Goal: Information Seeking & Learning: Learn about a topic

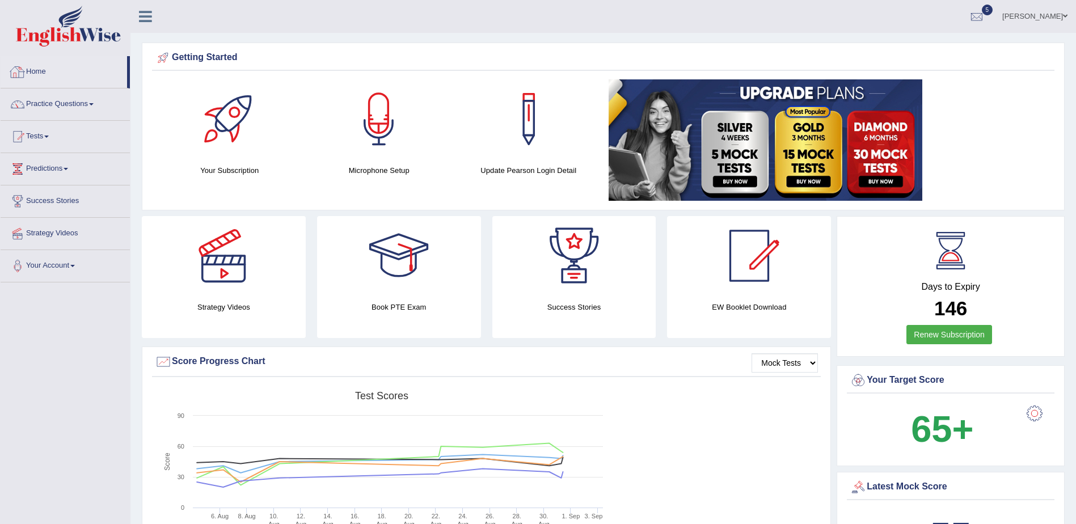
click at [30, 68] on link "Home" at bounding box center [64, 70] width 127 height 28
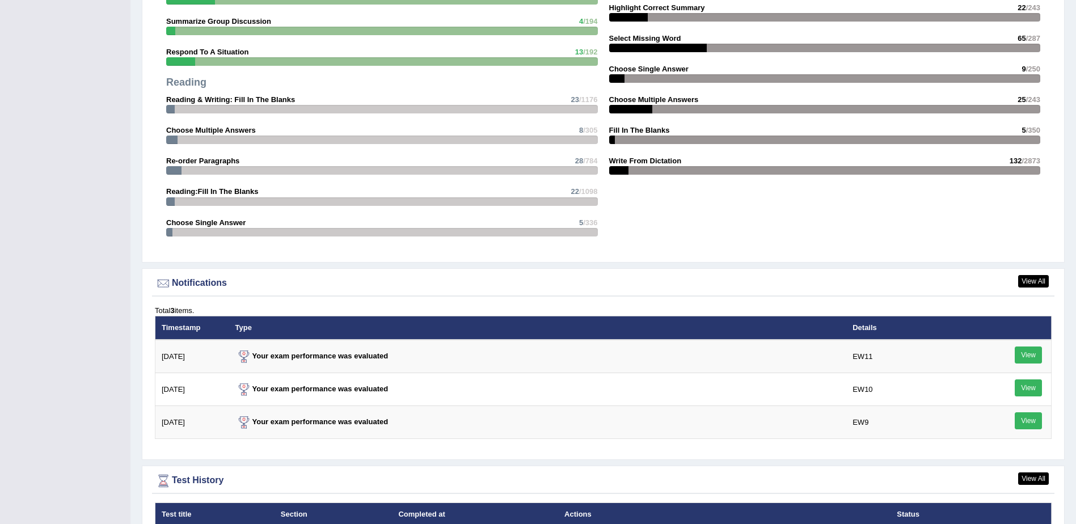
scroll to position [1248, 0]
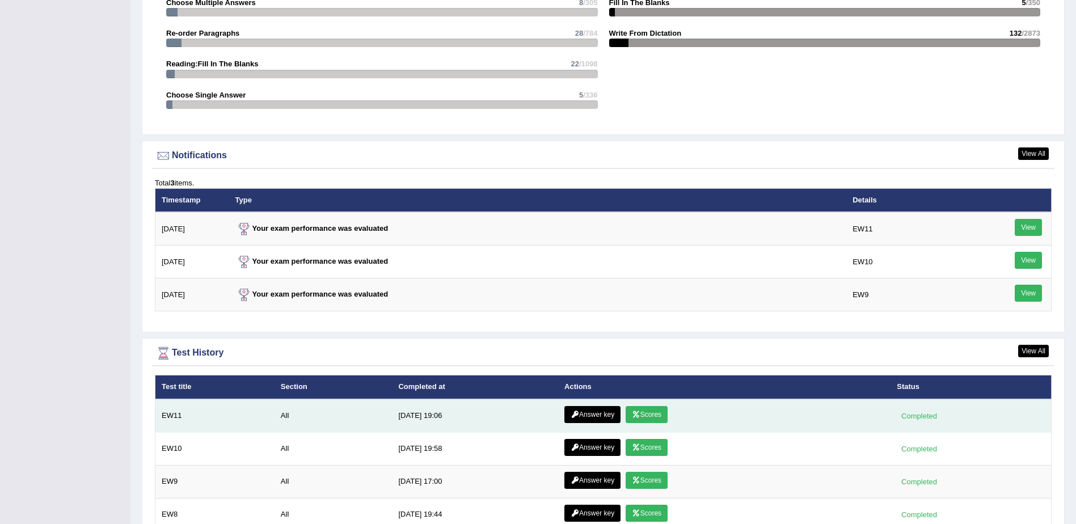
click at [640, 411] on link "Scores" at bounding box center [647, 414] width 42 height 17
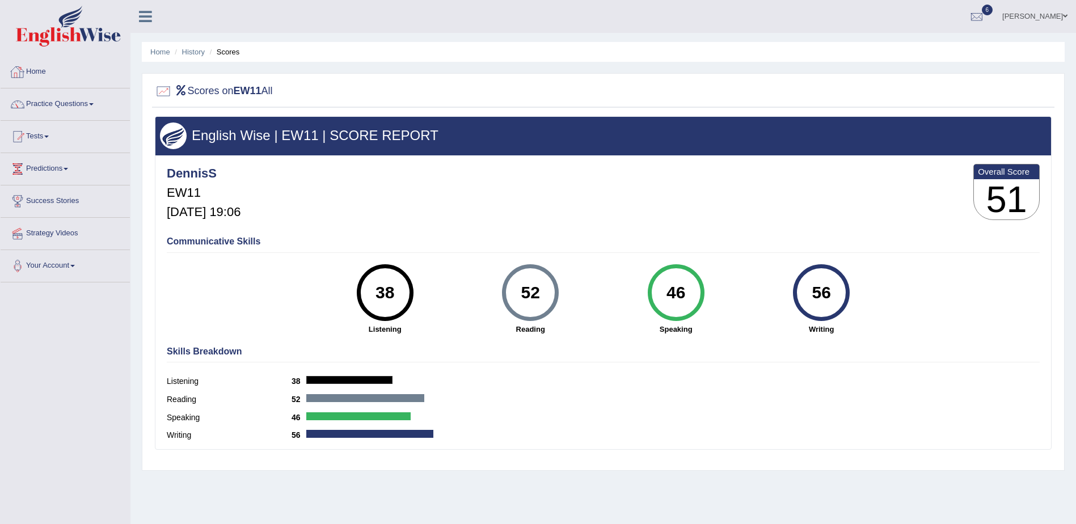
drag, startPoint x: 499, startPoint y: 94, endPoint x: 34, endPoint y: 72, distance: 465.8
click at [34, 72] on link "Home" at bounding box center [65, 70] width 129 height 28
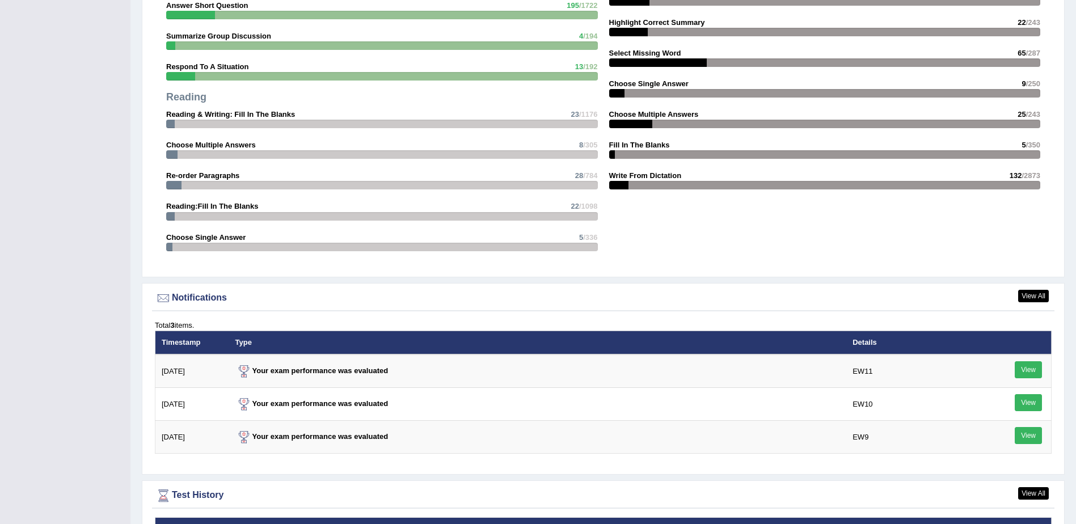
scroll to position [1331, 0]
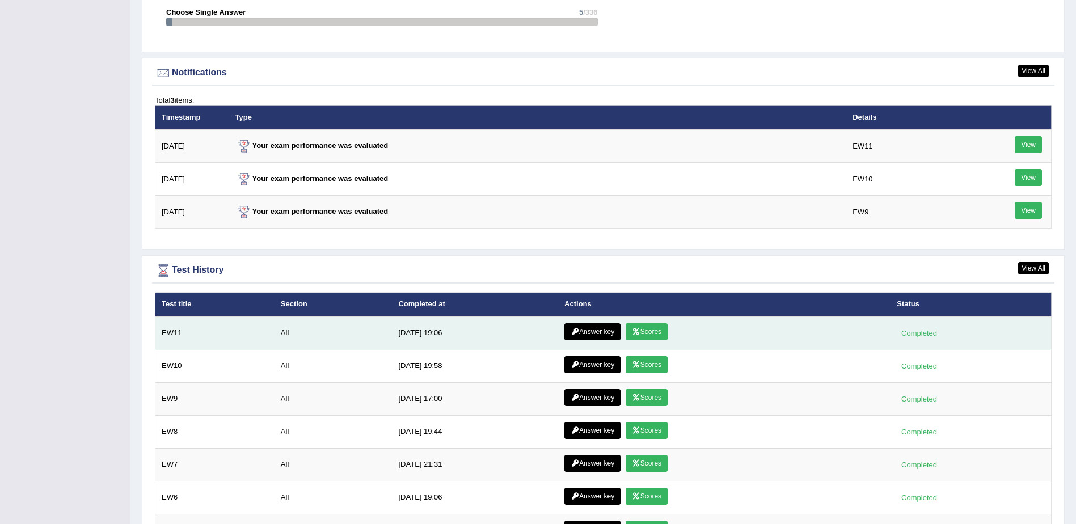
click at [591, 336] on link "Answer key" at bounding box center [593, 331] width 56 height 17
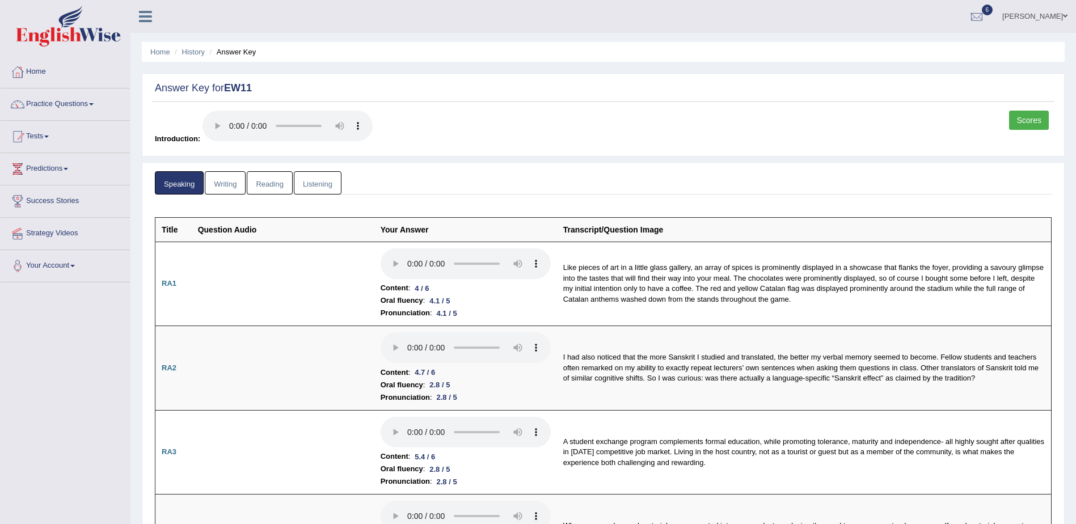
click at [277, 181] on link "Reading" at bounding box center [269, 182] width 45 height 23
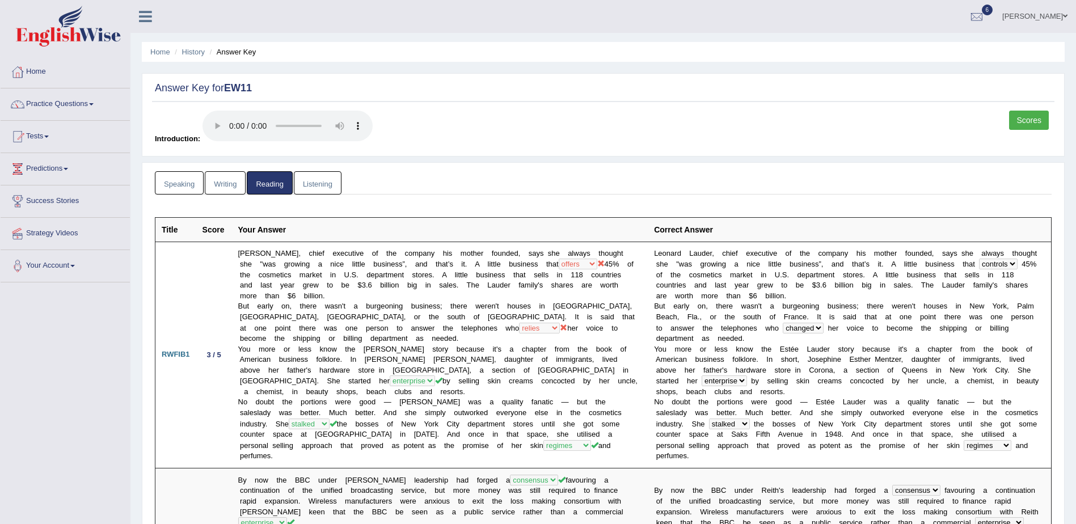
click at [314, 186] on link "Listening" at bounding box center [318, 182] width 48 height 23
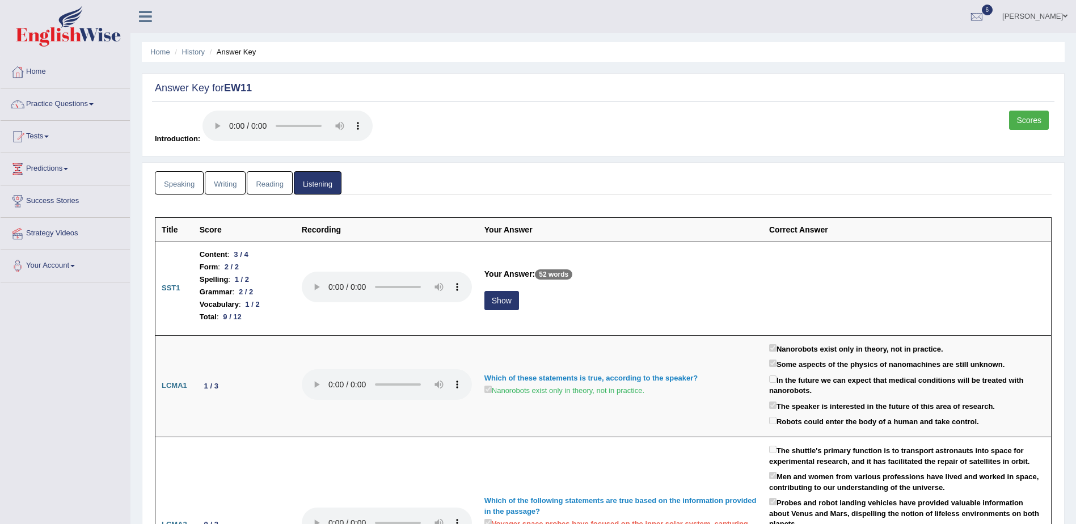
click at [264, 181] on link "Reading" at bounding box center [269, 182] width 45 height 23
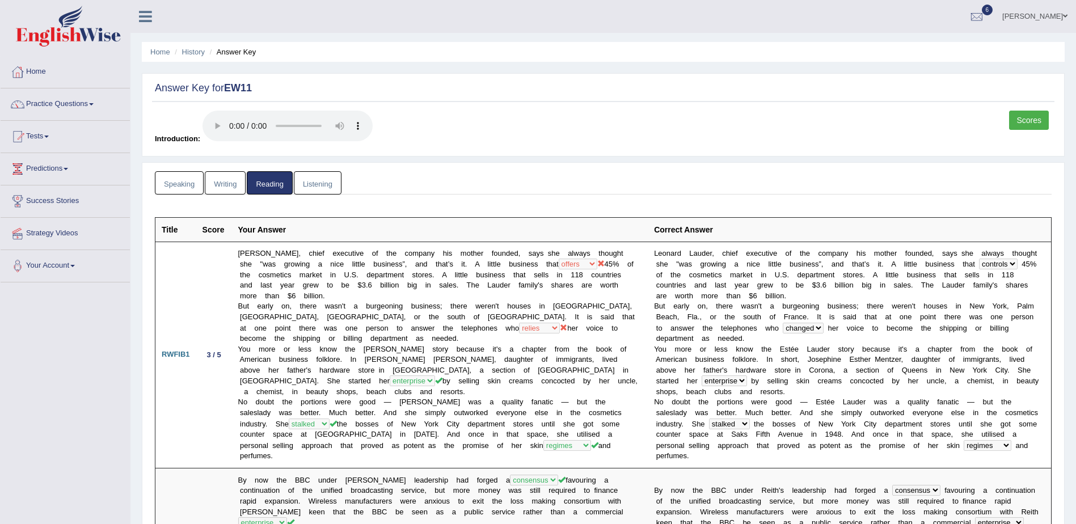
click at [179, 183] on link "Speaking" at bounding box center [179, 182] width 49 height 23
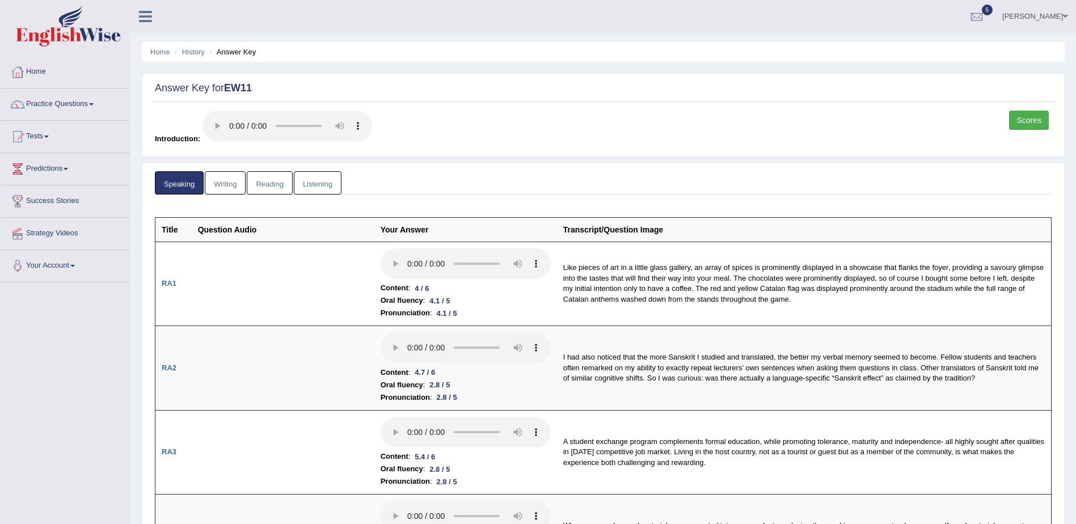
click at [318, 180] on link "Listening" at bounding box center [318, 182] width 48 height 23
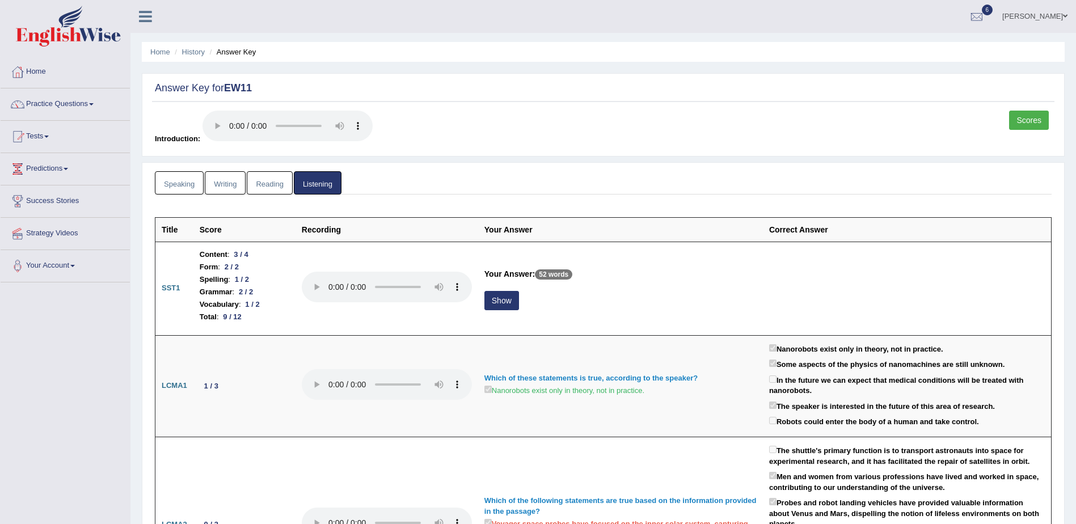
click at [275, 186] on link "Reading" at bounding box center [269, 182] width 45 height 23
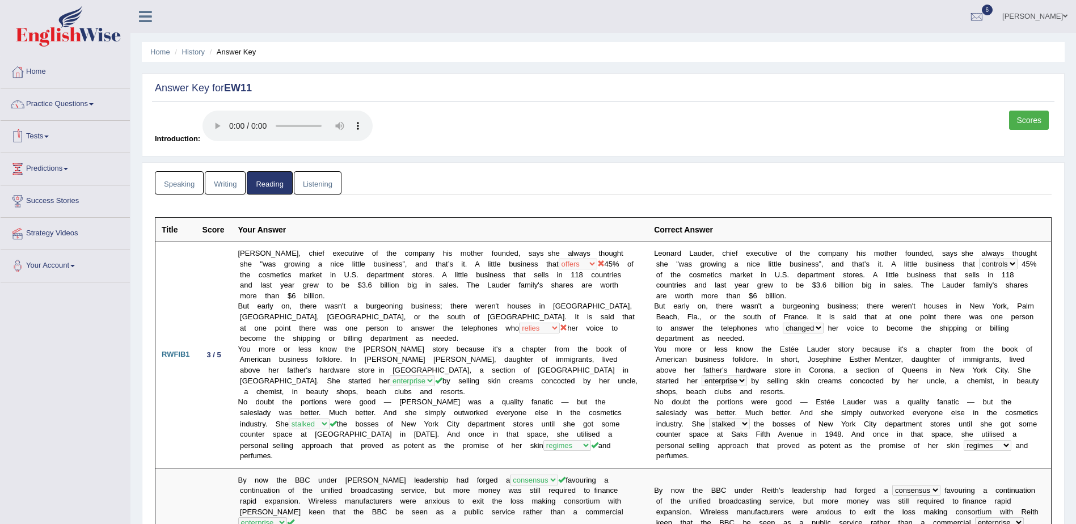
click at [178, 182] on link "Speaking" at bounding box center [179, 182] width 49 height 23
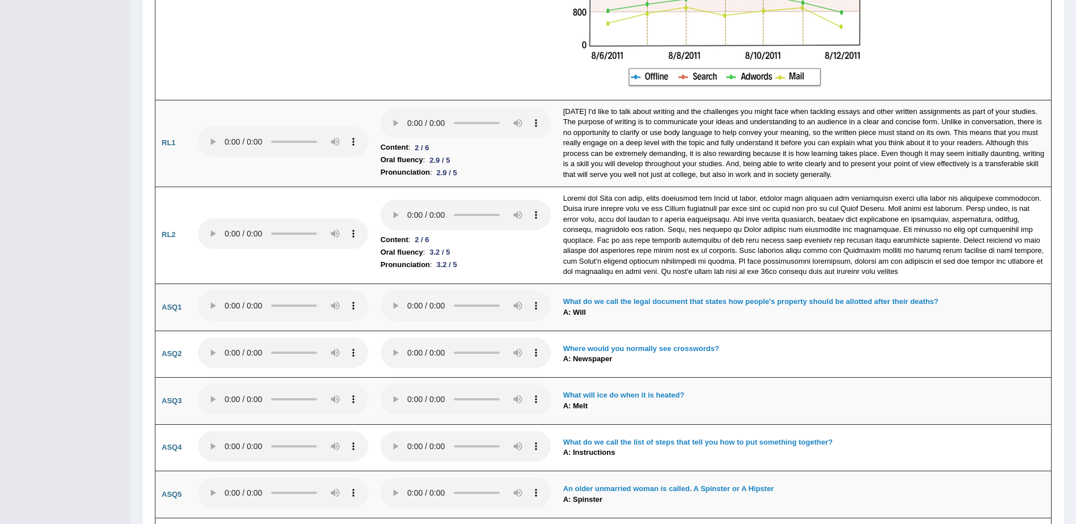
scroll to position [2858, 0]
